Goal: Check status: Check status

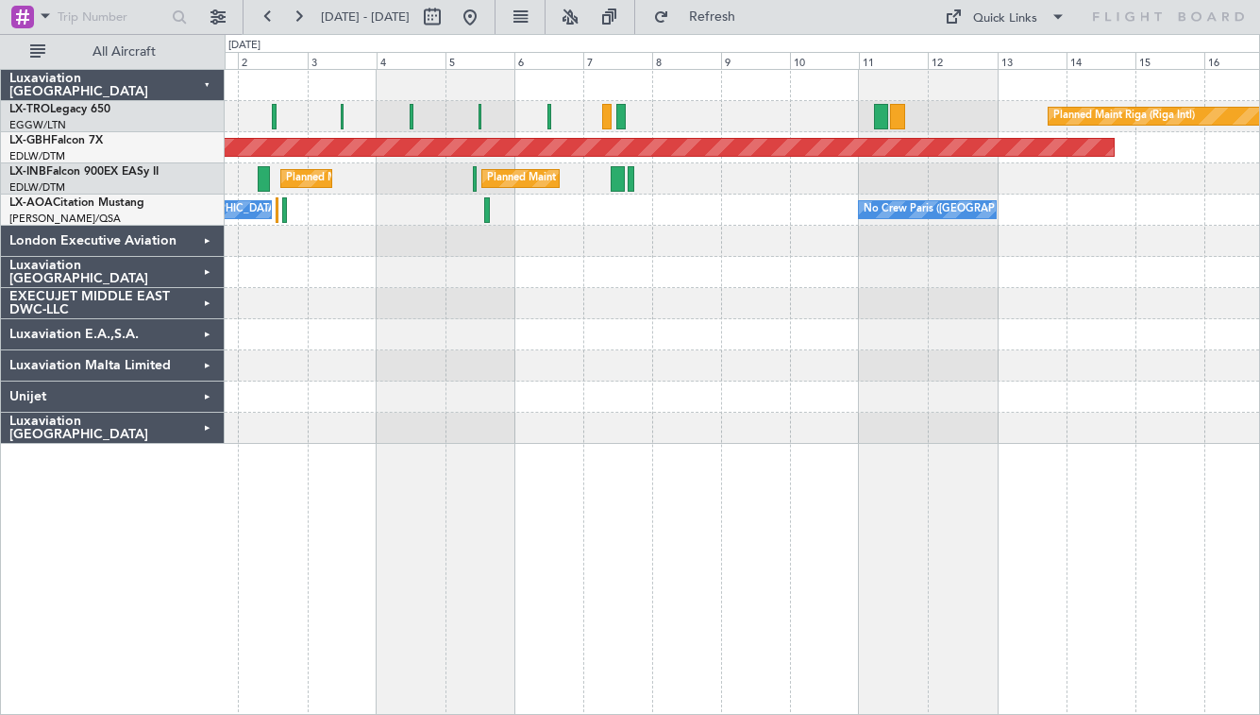
click at [439, 315] on div at bounding box center [742, 303] width 1035 height 31
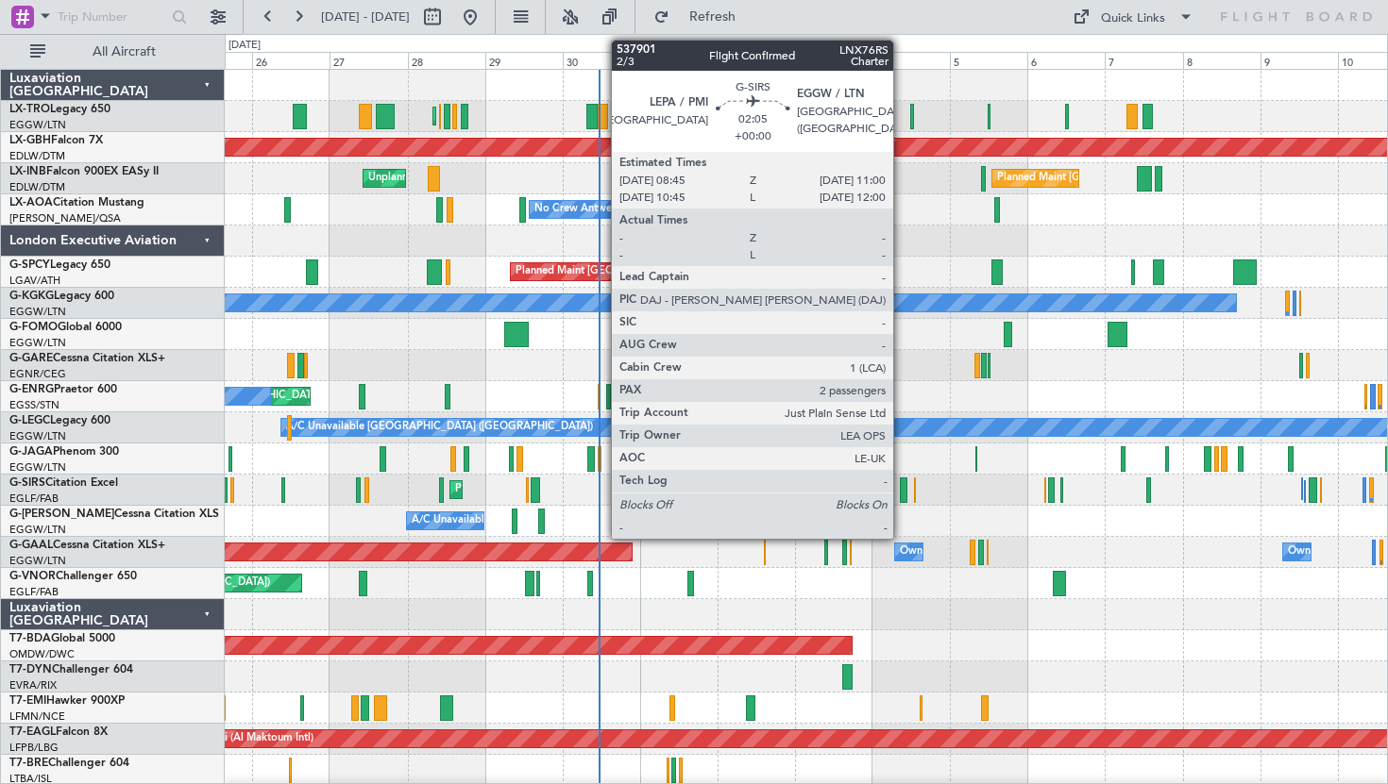
click at [902, 491] on div at bounding box center [904, 490] width 8 height 25
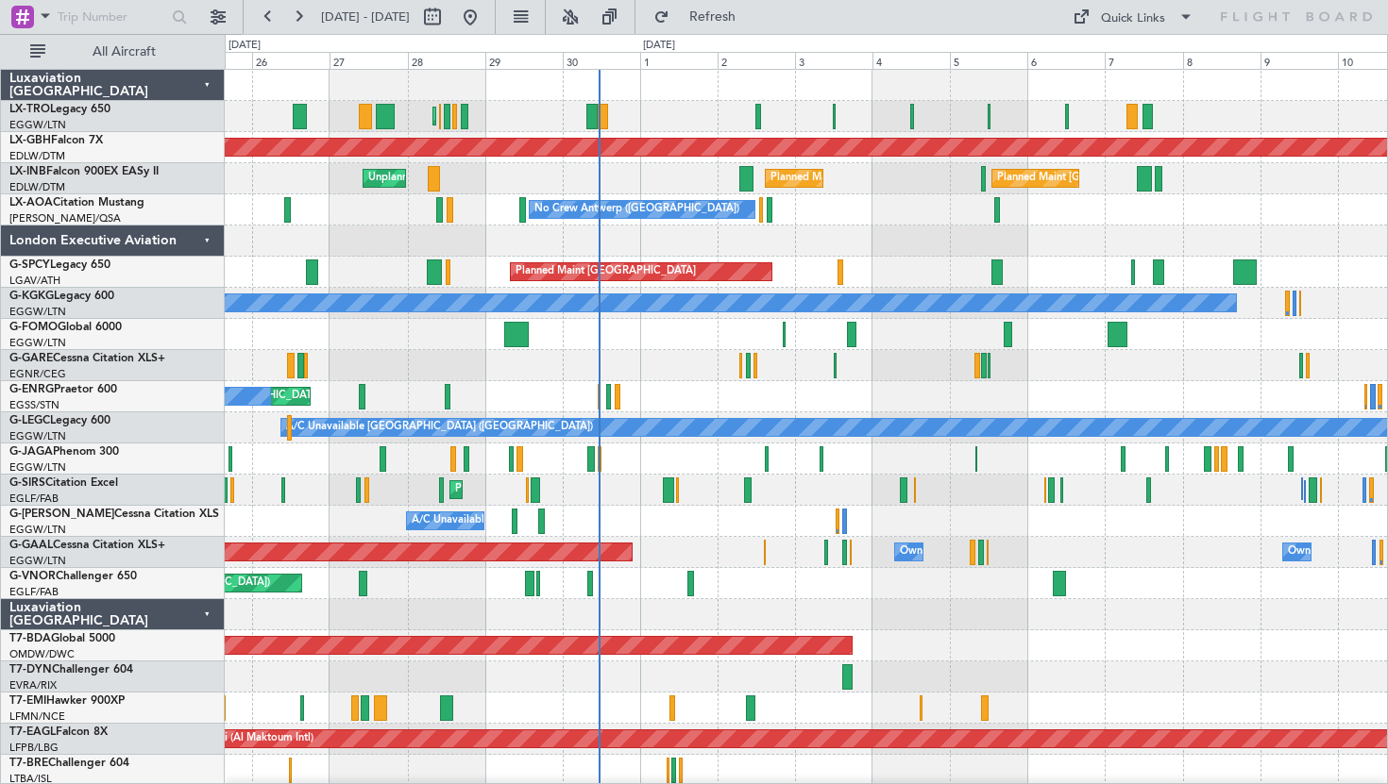
click at [1219, 268] on div "Planned Maint [GEOGRAPHIC_DATA]" at bounding box center [806, 272] width 1162 height 31
